Goal: Information Seeking & Learning: Learn about a topic

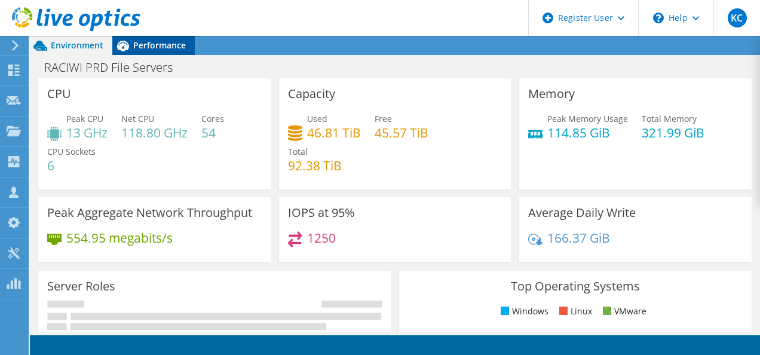
click at [157, 48] on span "Performance" at bounding box center [159, 44] width 53 height 11
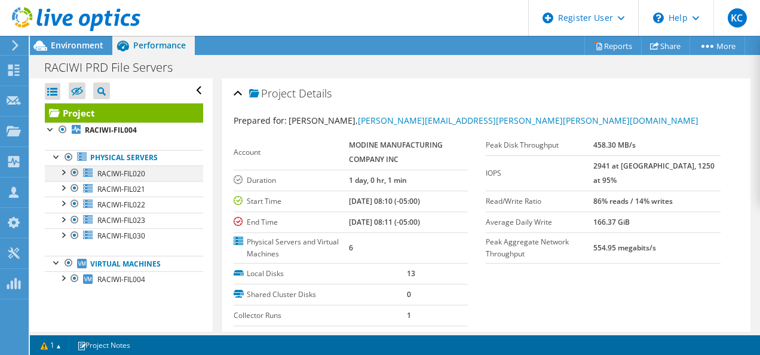
click at [65, 170] on div at bounding box center [63, 172] width 12 height 12
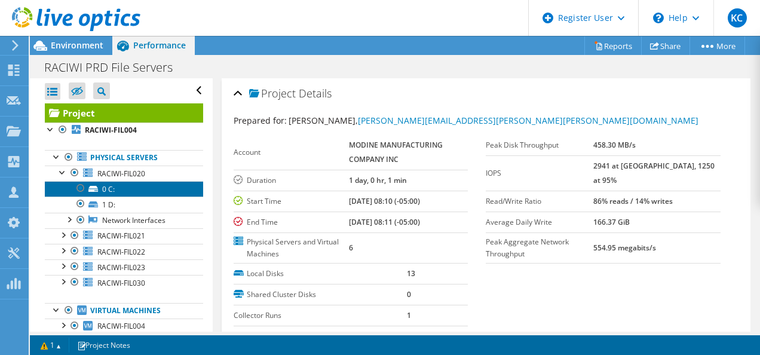
click at [113, 188] on link "0 C:" at bounding box center [124, 189] width 158 height 16
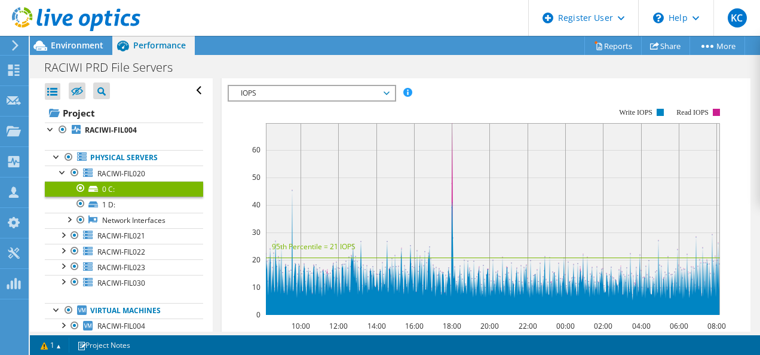
scroll to position [230, 0]
click at [308, 87] on span "IOPS" at bounding box center [312, 94] width 154 height 14
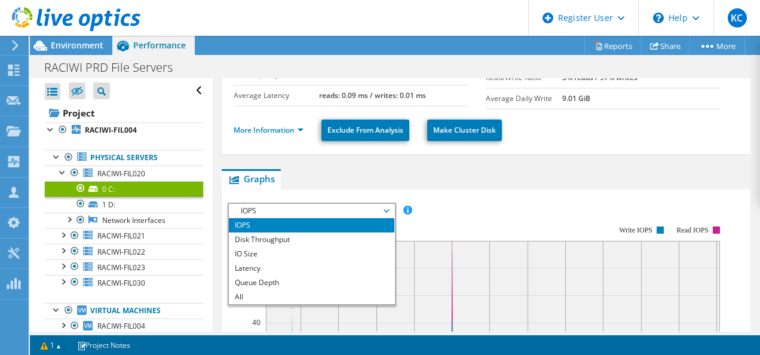
scroll to position [110, 0]
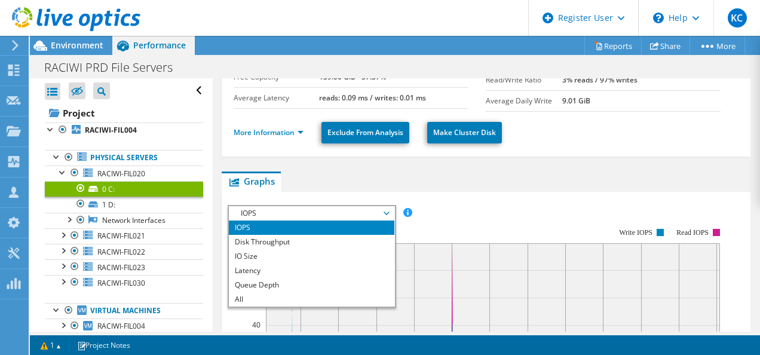
click at [281, 208] on span "IOPS" at bounding box center [312, 213] width 154 height 14
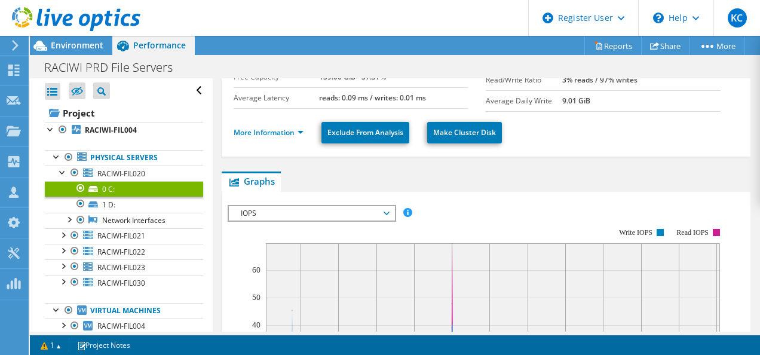
scroll to position [0, 0]
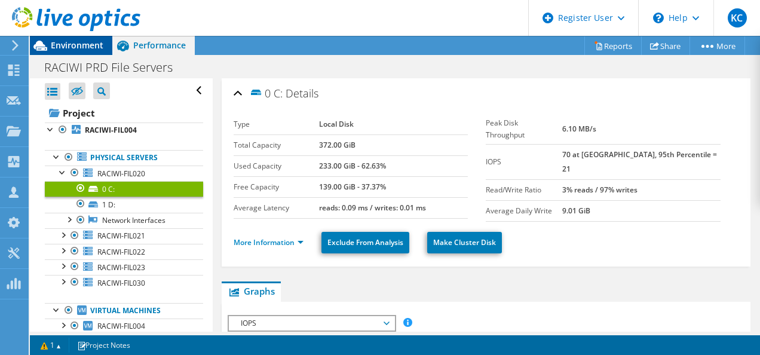
click at [74, 45] on span "Environment" at bounding box center [77, 44] width 53 height 11
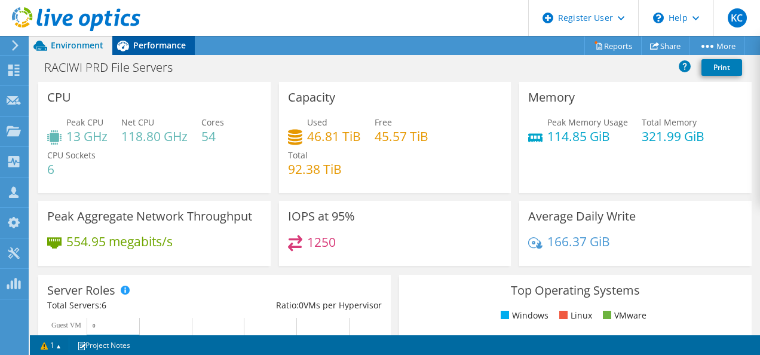
click at [138, 48] on span "Performance" at bounding box center [159, 44] width 53 height 11
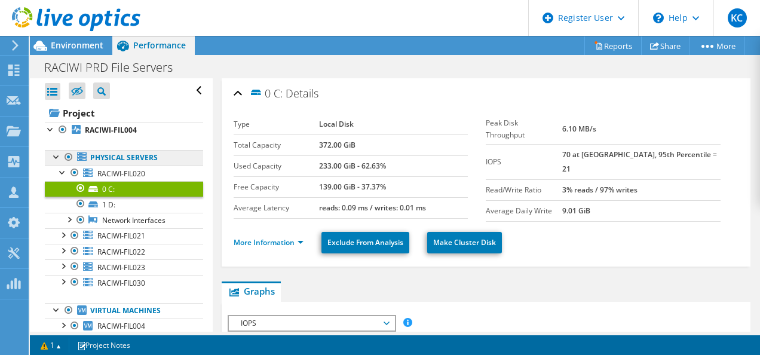
click at [118, 153] on link "Physical Servers" at bounding box center [124, 158] width 158 height 16
click at [60, 171] on div at bounding box center [63, 172] width 12 height 12
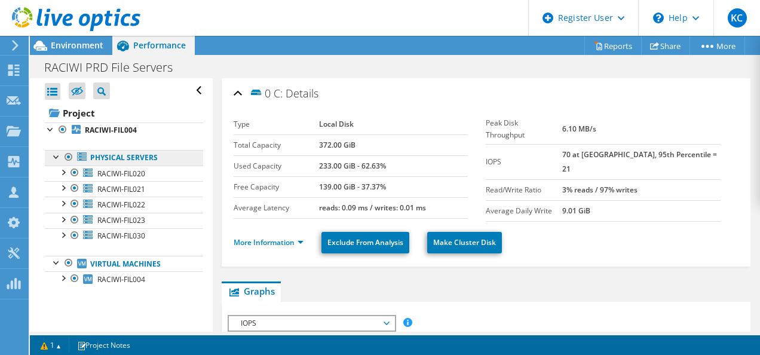
click at [129, 154] on link "Physical Servers" at bounding box center [124, 158] width 158 height 16
click at [237, 90] on div "0 C: Details" at bounding box center [487, 94] width 506 height 26
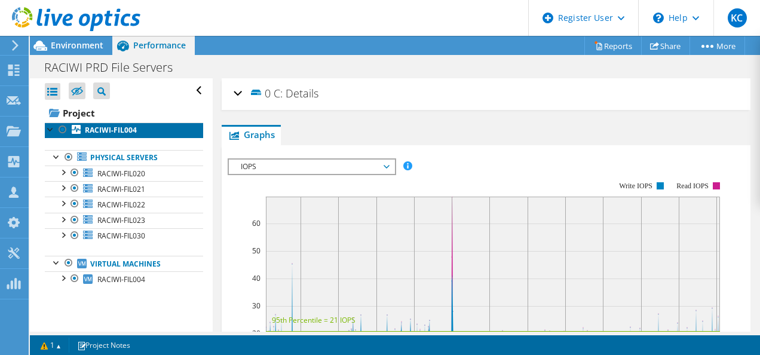
click at [111, 132] on b "RACIWI-FIL004" at bounding box center [111, 130] width 52 height 10
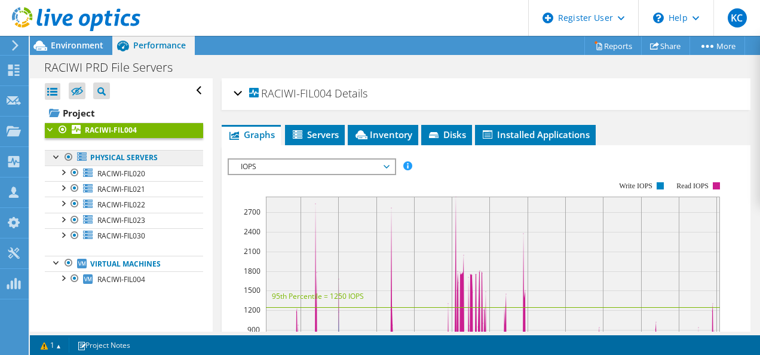
click at [110, 160] on link "Physical Servers" at bounding box center [124, 158] width 158 height 16
click at [263, 160] on span "IOPS" at bounding box center [312, 167] width 154 height 14
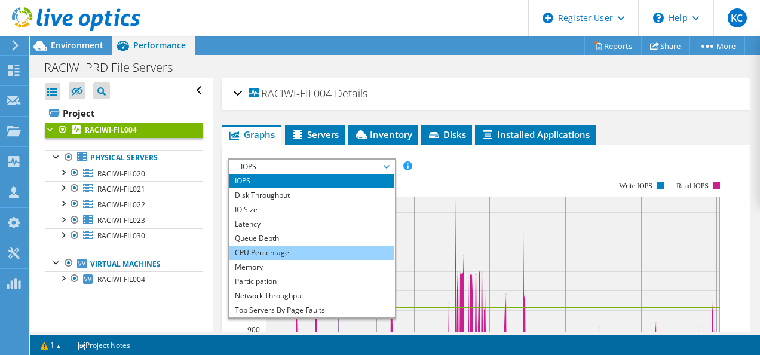
click at [267, 246] on li "CPU Percentage" at bounding box center [312, 253] width 166 height 14
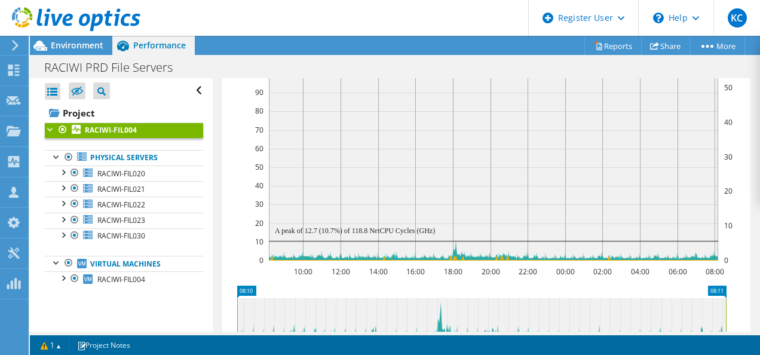
scroll to position [138, 0]
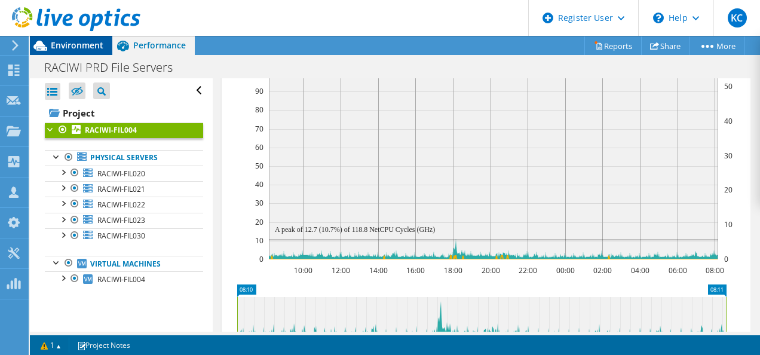
click at [68, 41] on span "Environment" at bounding box center [77, 44] width 53 height 11
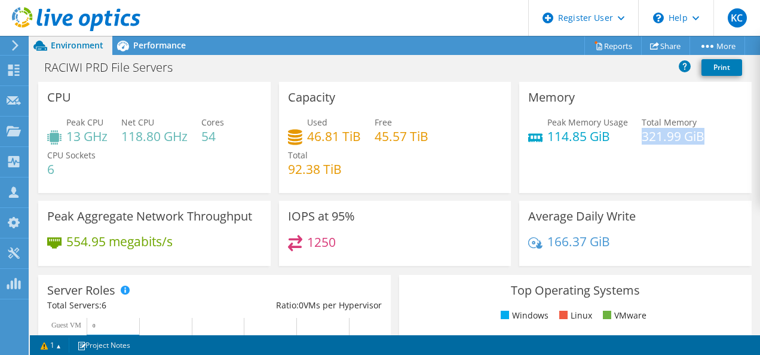
drag, startPoint x: 638, startPoint y: 133, endPoint x: 701, endPoint y: 137, distance: 63.5
click at [701, 137] on div "Peak Memory Usage 114.85 GiB Total Memory 321.99 GiB" at bounding box center [635, 135] width 215 height 39
click at [156, 49] on span "Performance" at bounding box center [159, 44] width 53 height 11
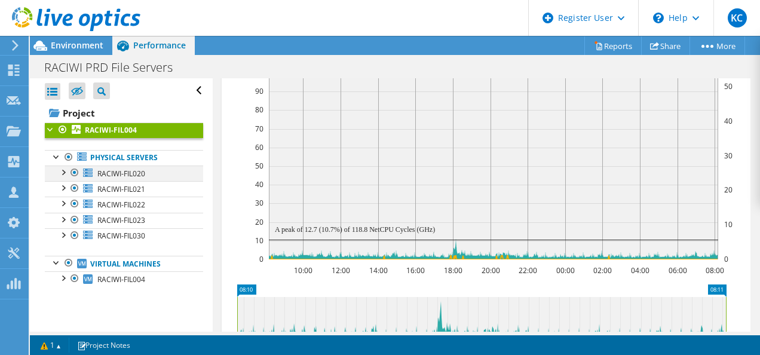
click at [65, 173] on div at bounding box center [63, 172] width 12 height 12
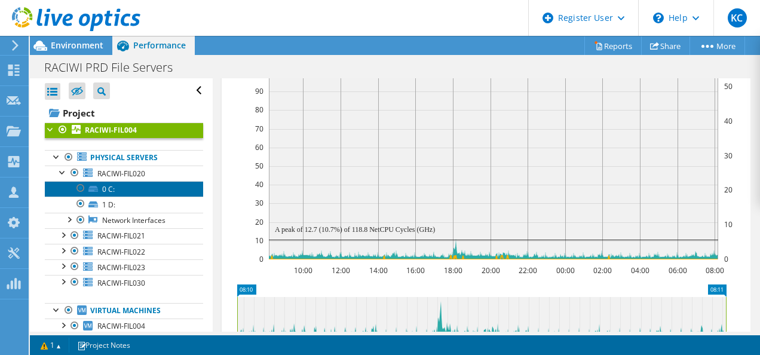
click at [93, 189] on icon at bounding box center [93, 189] width 10 height 6
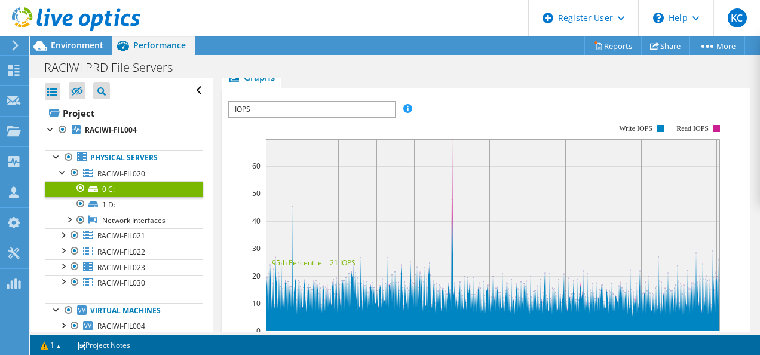
scroll to position [0, 0]
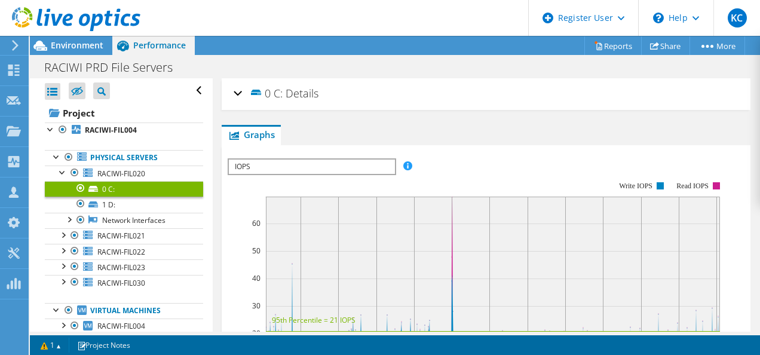
click at [242, 87] on h2 "0 C: Details" at bounding box center [276, 93] width 85 height 24
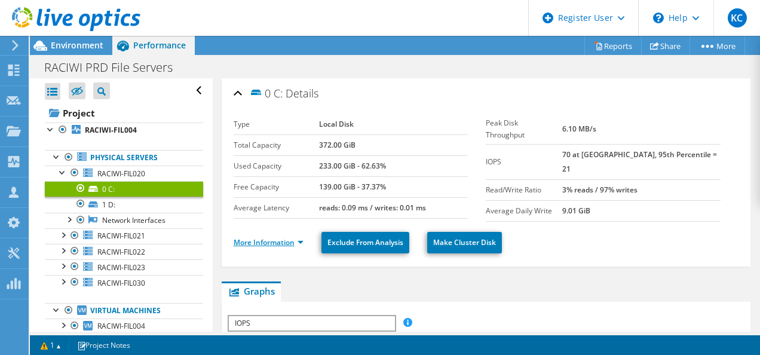
click at [289, 237] on link "More Information" at bounding box center [269, 242] width 70 height 10
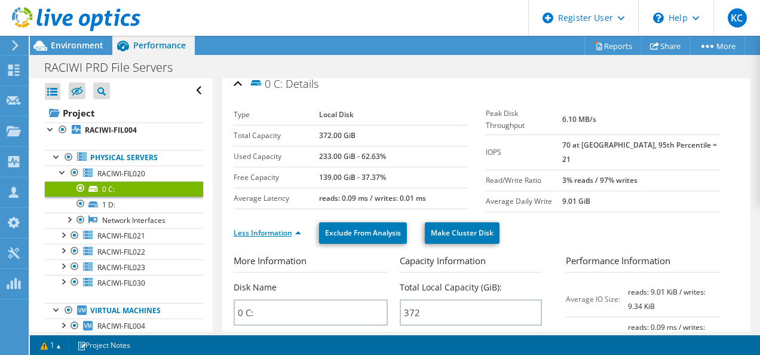
scroll to position [9, 0]
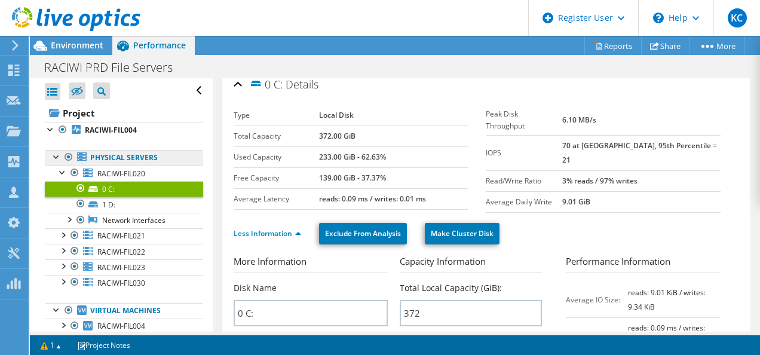
click at [117, 154] on link "Physical Servers" at bounding box center [124, 158] width 158 height 16
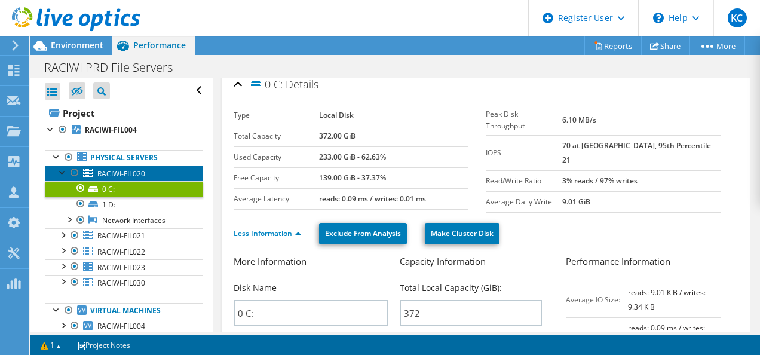
click at [132, 166] on link "RACIWI-FIL020" at bounding box center [124, 174] width 158 height 16
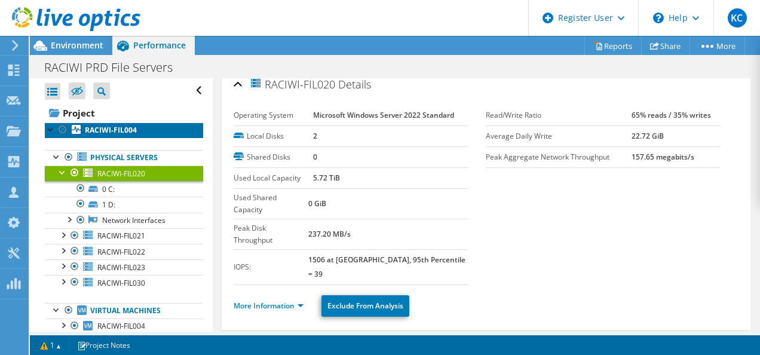
click at [117, 128] on b "RACIWI-FIL004" at bounding box center [111, 130] width 52 height 10
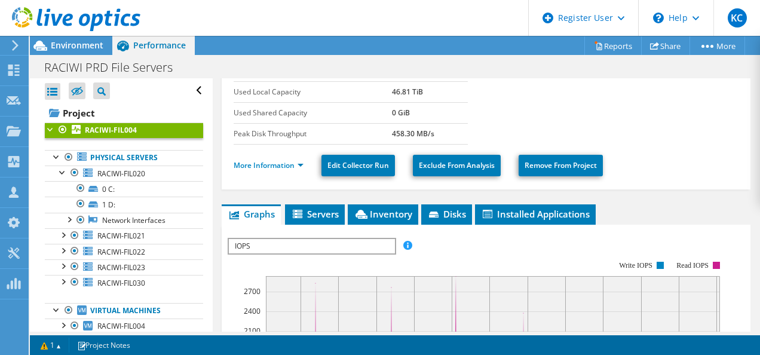
scroll to position [158, 0]
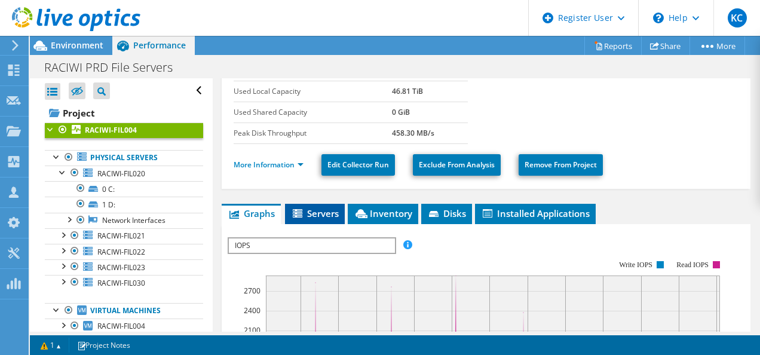
click at [313, 207] on span "Servers" at bounding box center [315, 213] width 48 height 12
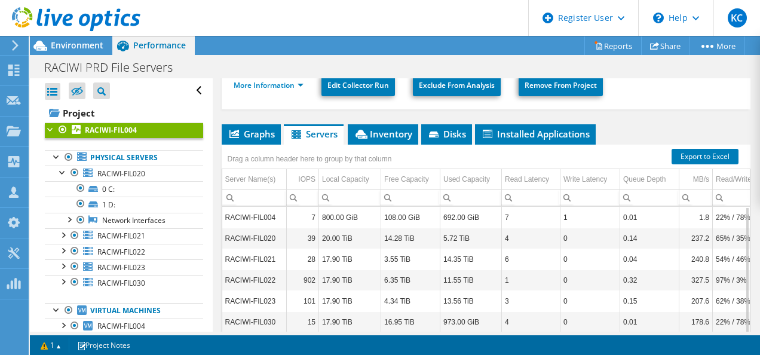
scroll to position [236, 0]
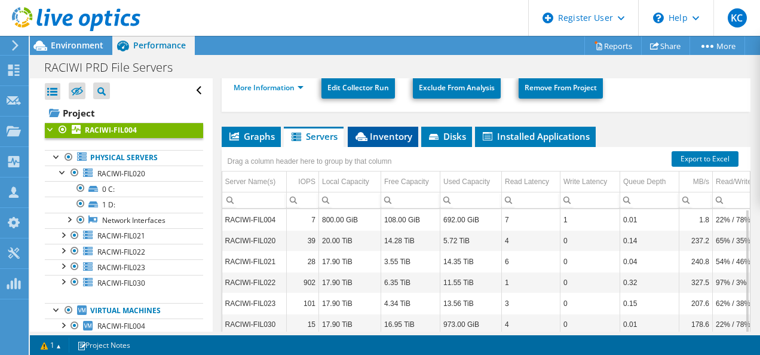
click at [389, 127] on li "Inventory" at bounding box center [383, 137] width 71 height 20
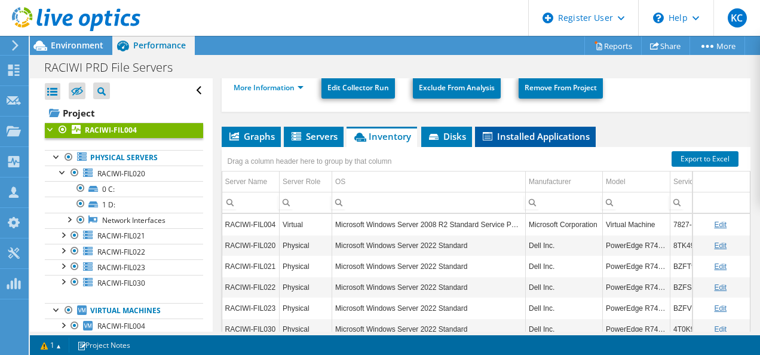
click at [549, 130] on span "Installed Applications" at bounding box center [535, 136] width 109 height 12
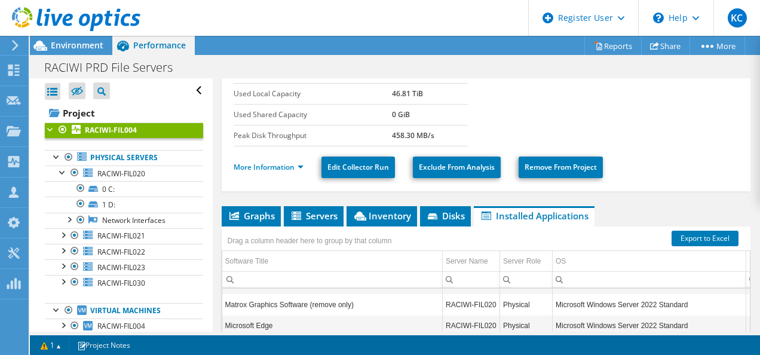
scroll to position [158, 0]
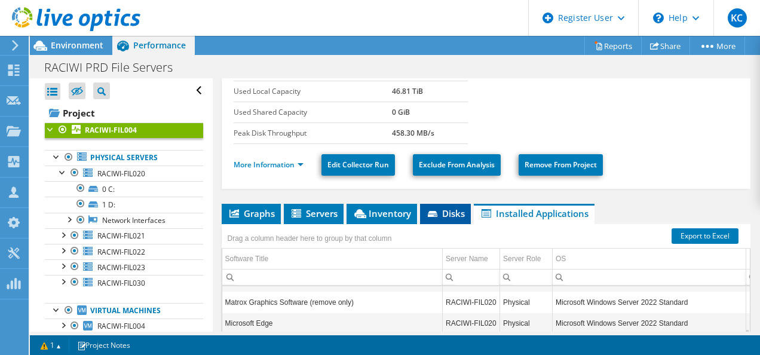
click at [442, 208] on span "Disks" at bounding box center [445, 213] width 39 height 12
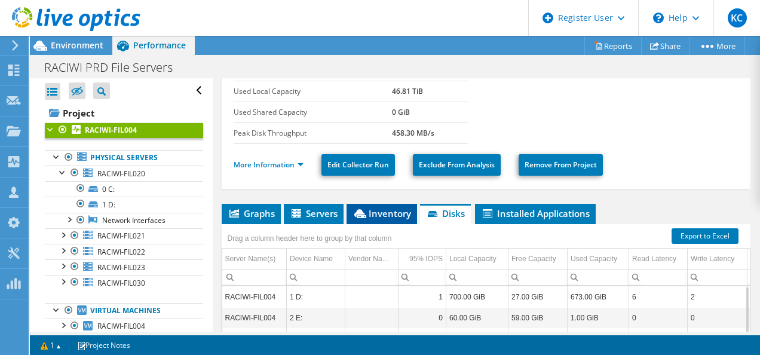
click at [395, 209] on span "Inventory" at bounding box center [382, 213] width 59 height 12
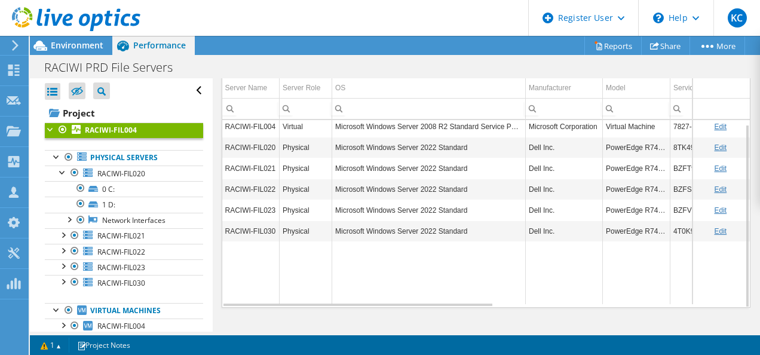
scroll to position [331, 0]
click at [73, 53] on div "Environment" at bounding box center [71, 45] width 82 height 19
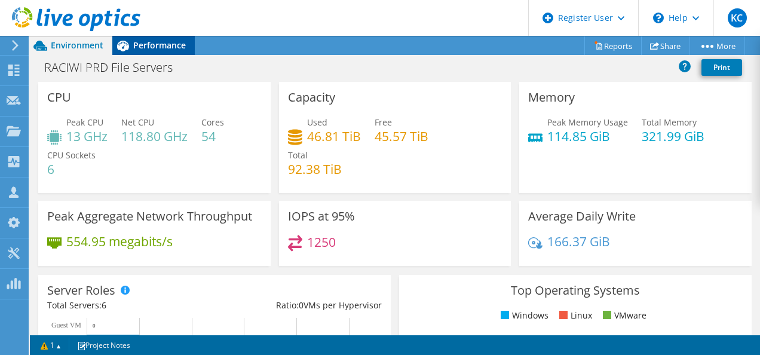
click at [137, 41] on span "Performance" at bounding box center [159, 44] width 53 height 11
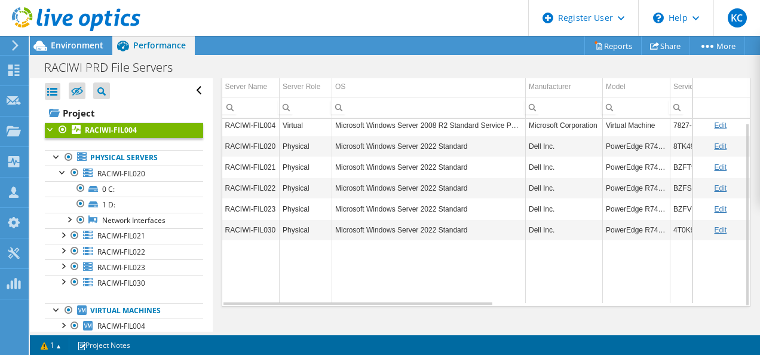
click at [55, 39] on div at bounding box center [70, 20] width 140 height 40
click at [56, 40] on span "Environment" at bounding box center [77, 44] width 53 height 11
